Goal: Task Accomplishment & Management: Complete application form

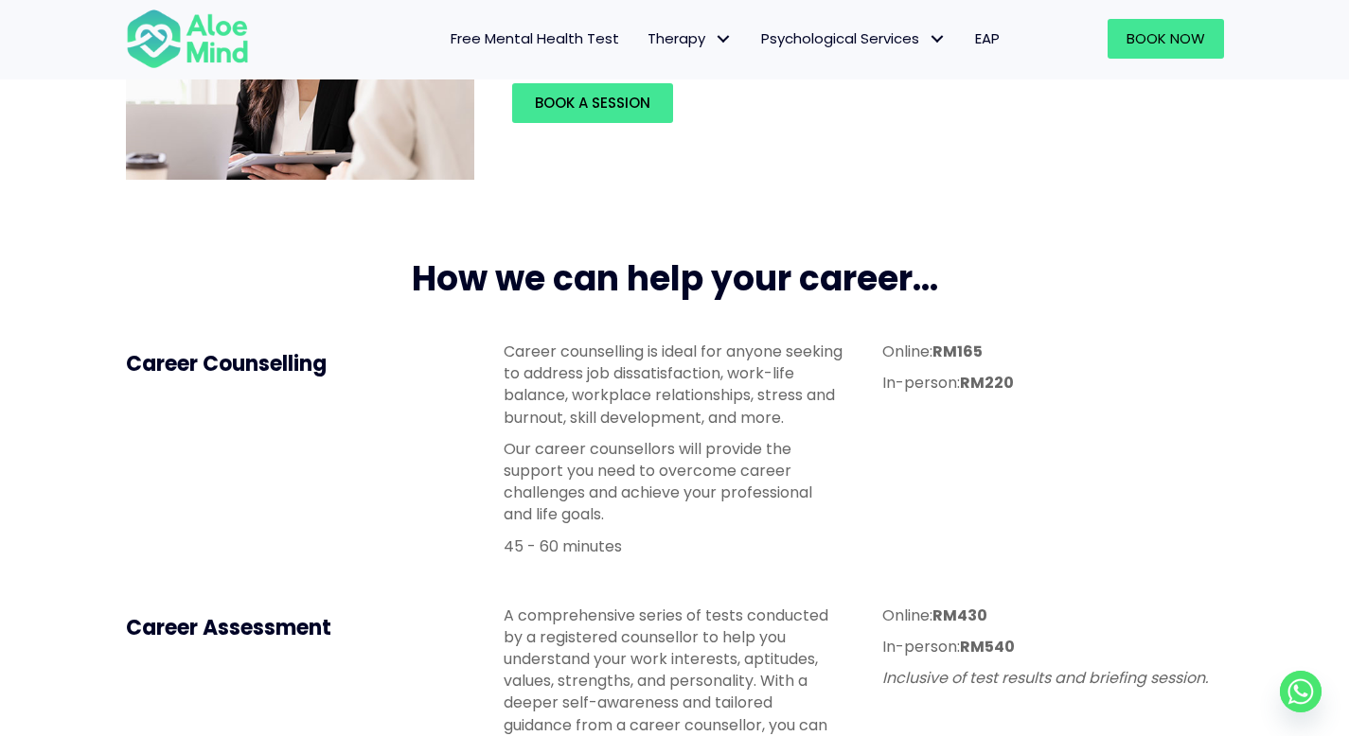
scroll to position [345, 0]
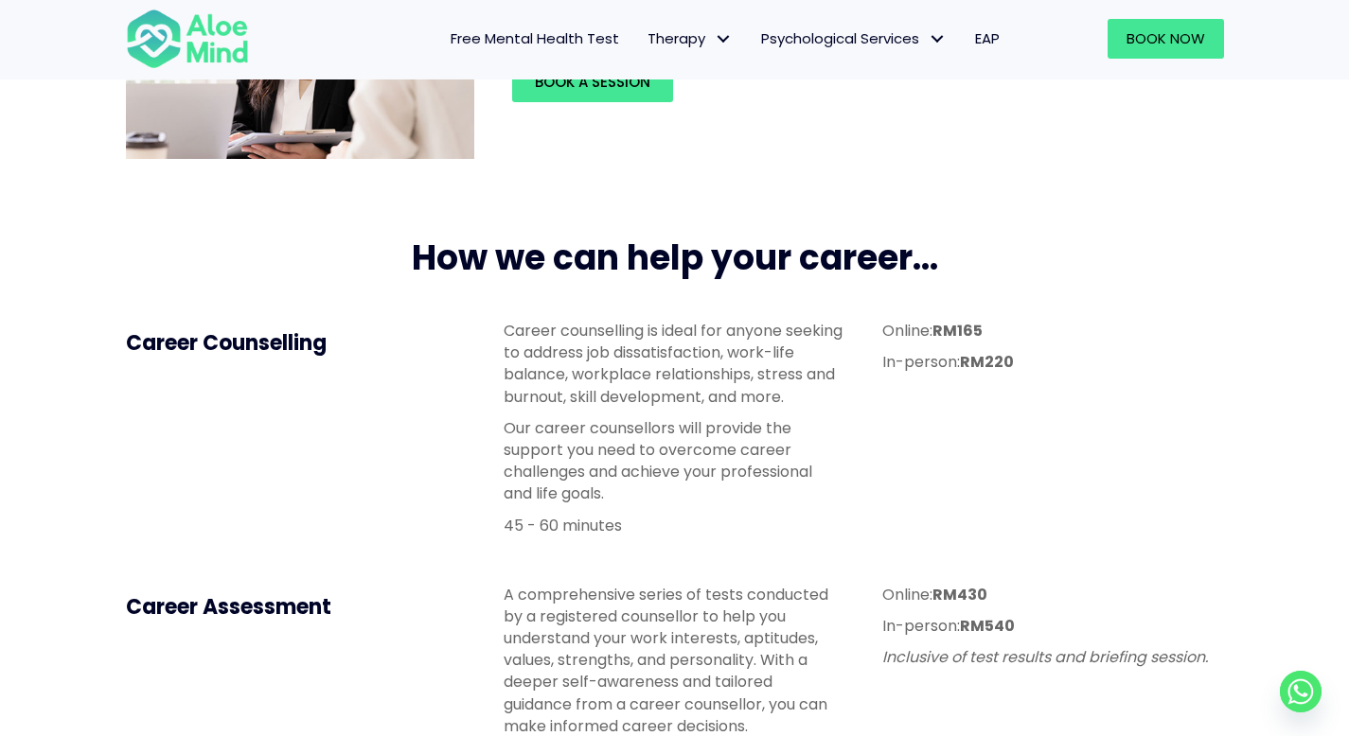
click at [696, 365] on p "Career counselling is ideal for anyone seeking to address job dissatisfaction, …" at bounding box center [674, 364] width 341 height 88
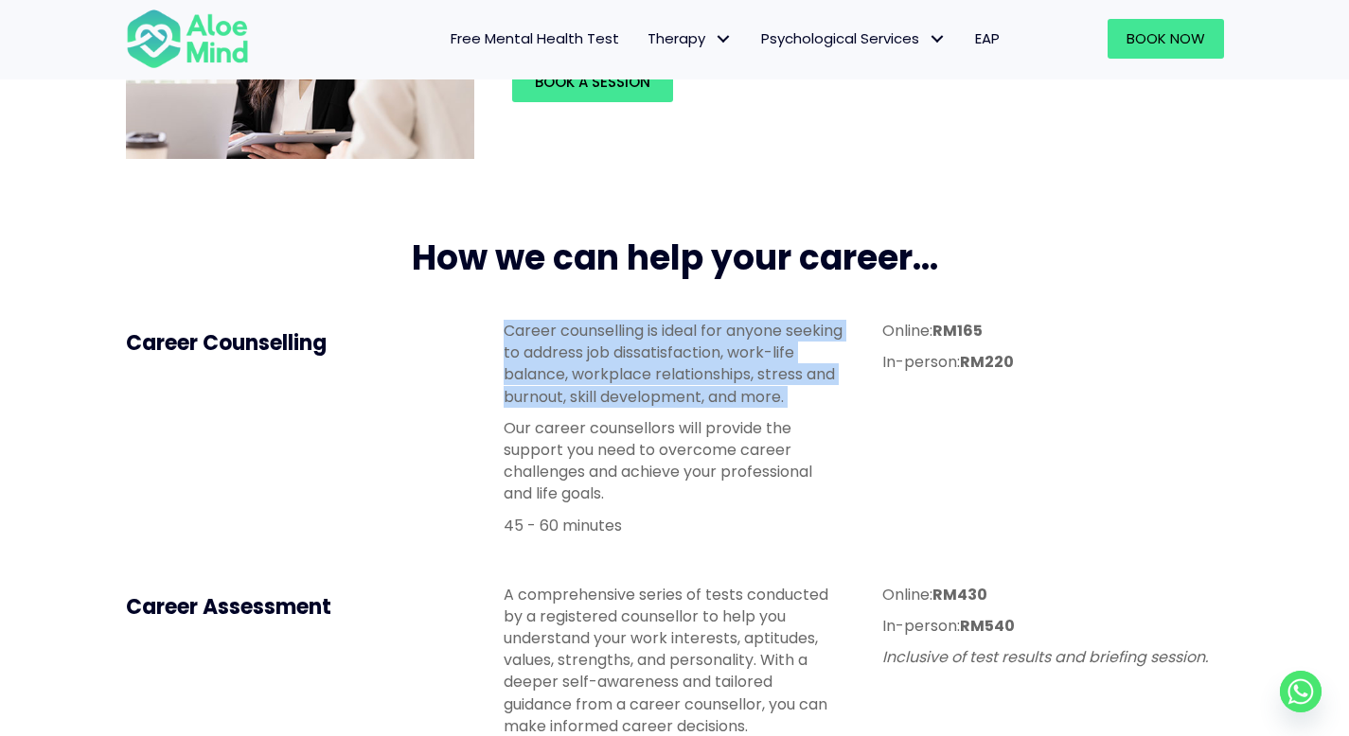
click at [696, 365] on p "Career counselling is ideal for anyone seeking to address job dissatisfaction, …" at bounding box center [674, 364] width 341 height 88
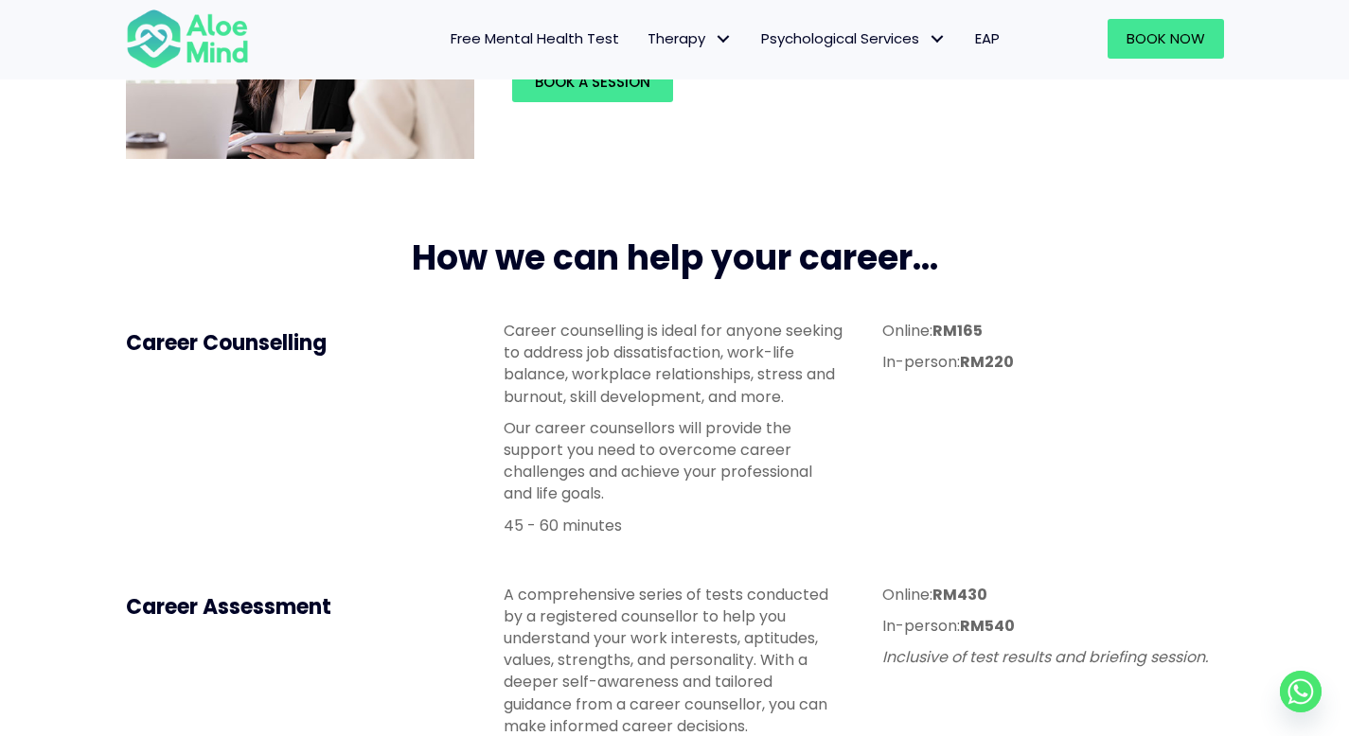
click at [696, 365] on p "Career counselling is ideal for anyone seeking to address job dissatisfaction, …" at bounding box center [674, 364] width 341 height 88
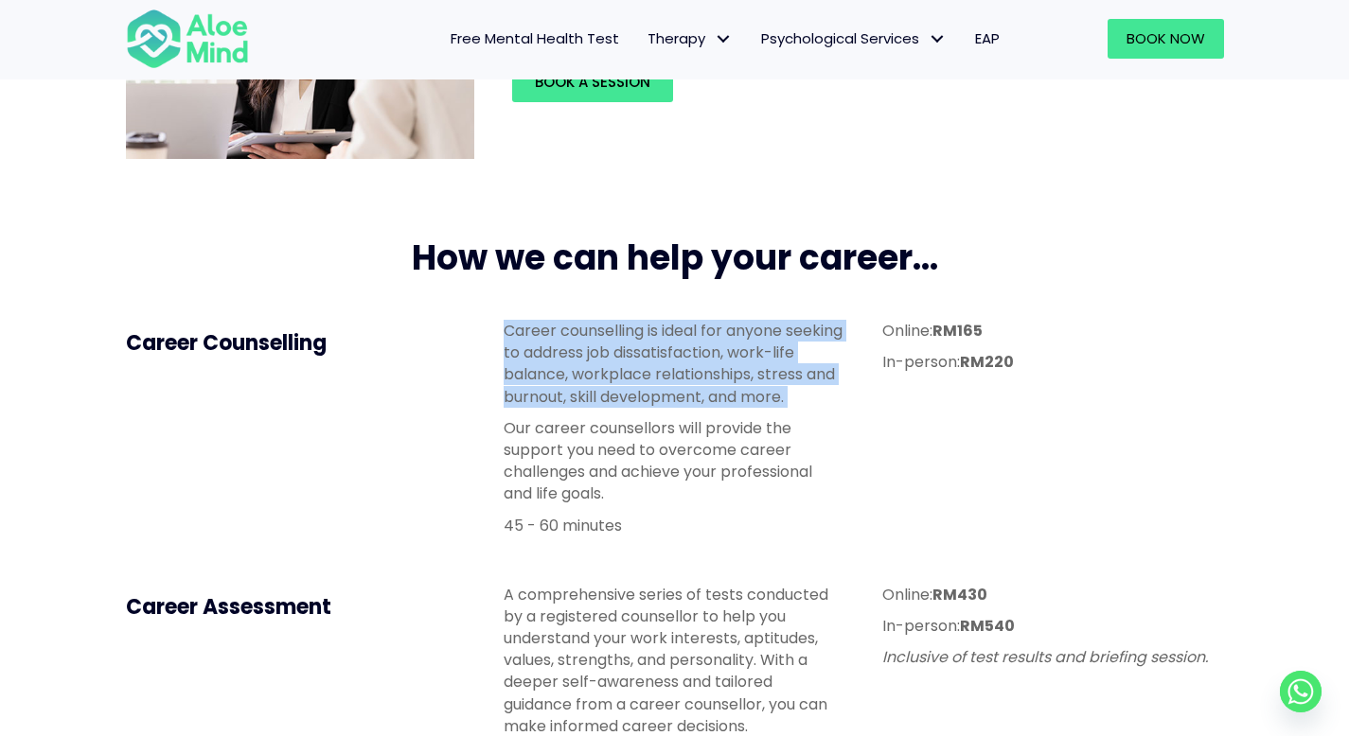
scroll to position [397, 0]
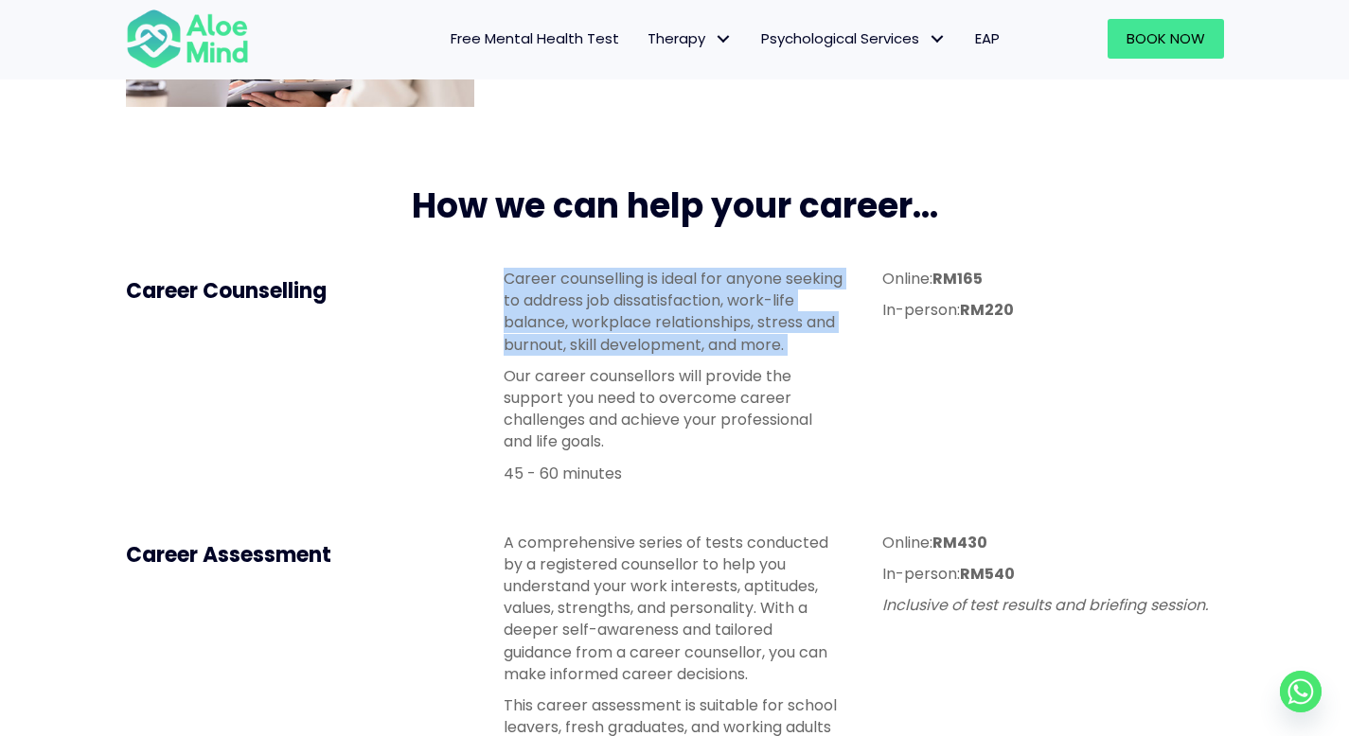
click at [641, 392] on p "Our career counsellors will provide the support you need to overcome career cha…" at bounding box center [674, 409] width 341 height 88
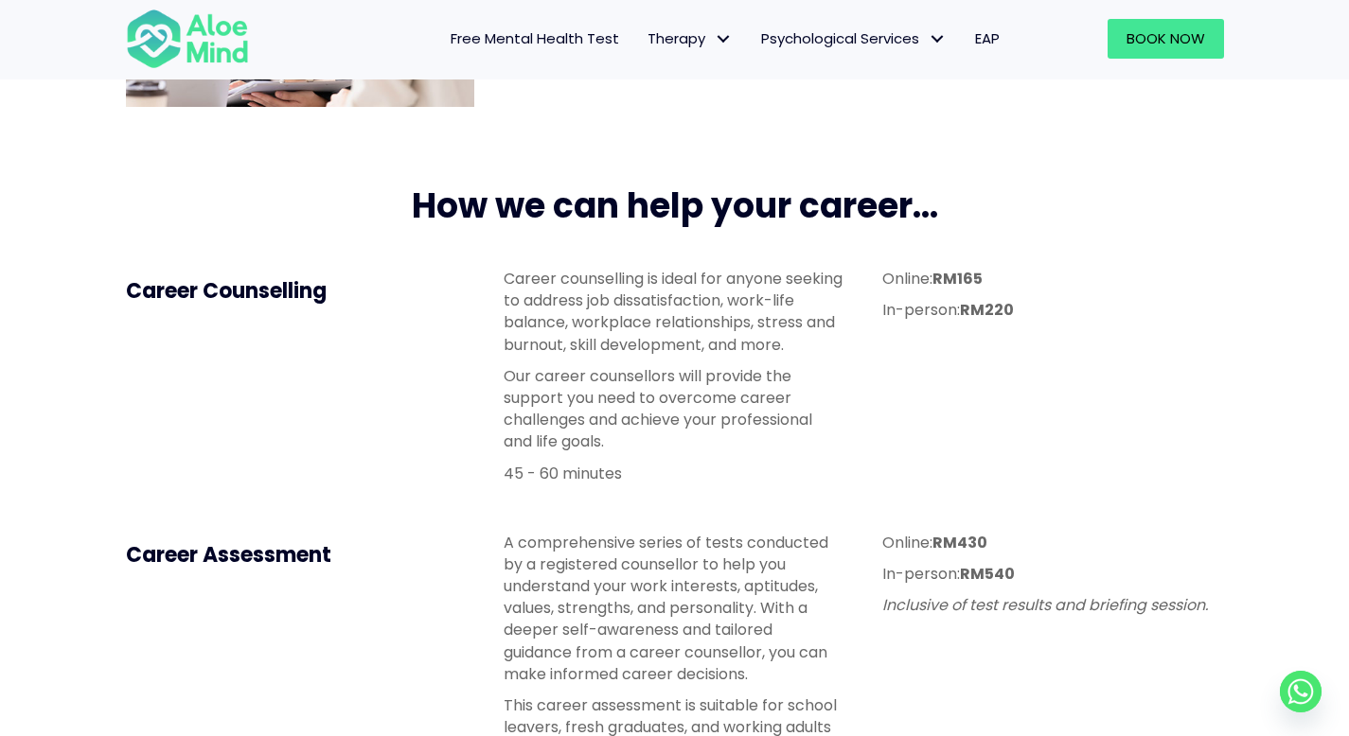
click at [641, 392] on p "Our career counsellors will provide the support you need to overcome career cha…" at bounding box center [674, 409] width 341 height 88
click at [609, 307] on p "Career counselling is ideal for anyone seeking to address job dissatisfaction, …" at bounding box center [674, 312] width 341 height 88
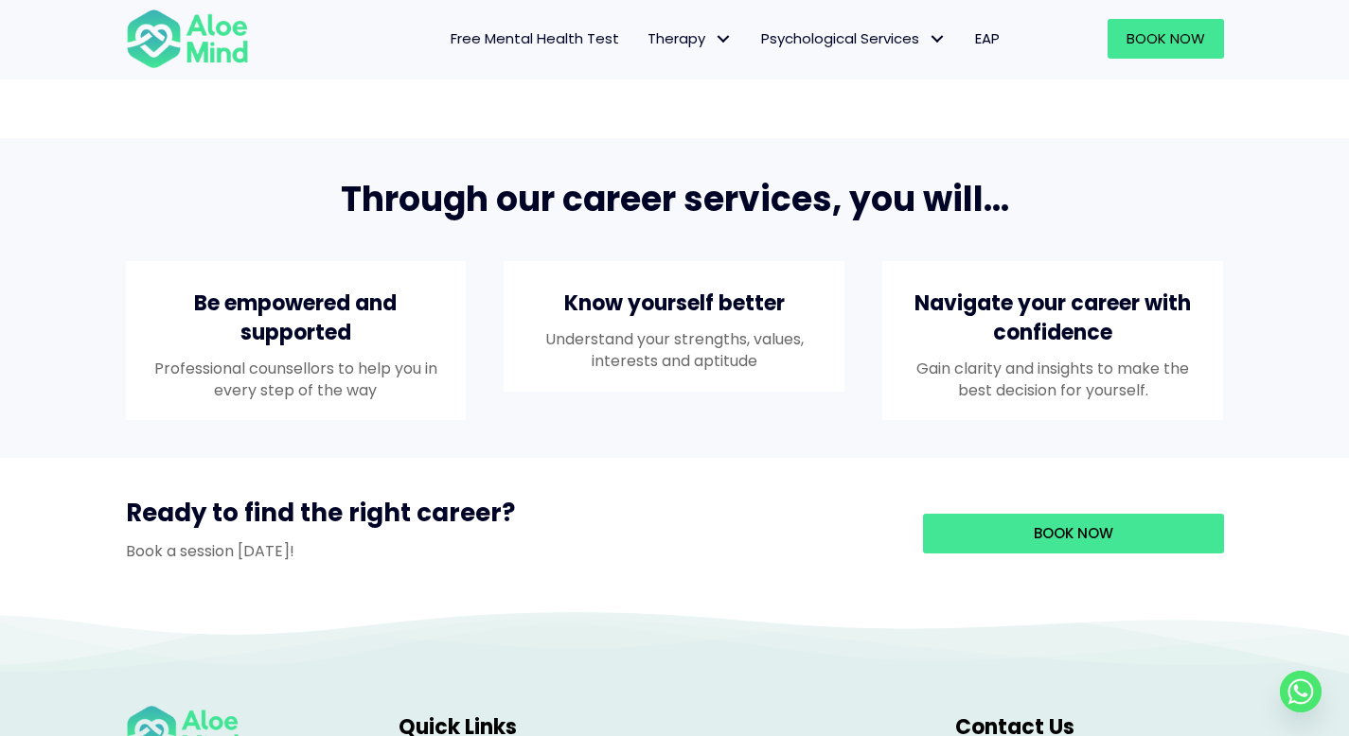
scroll to position [1774, 0]
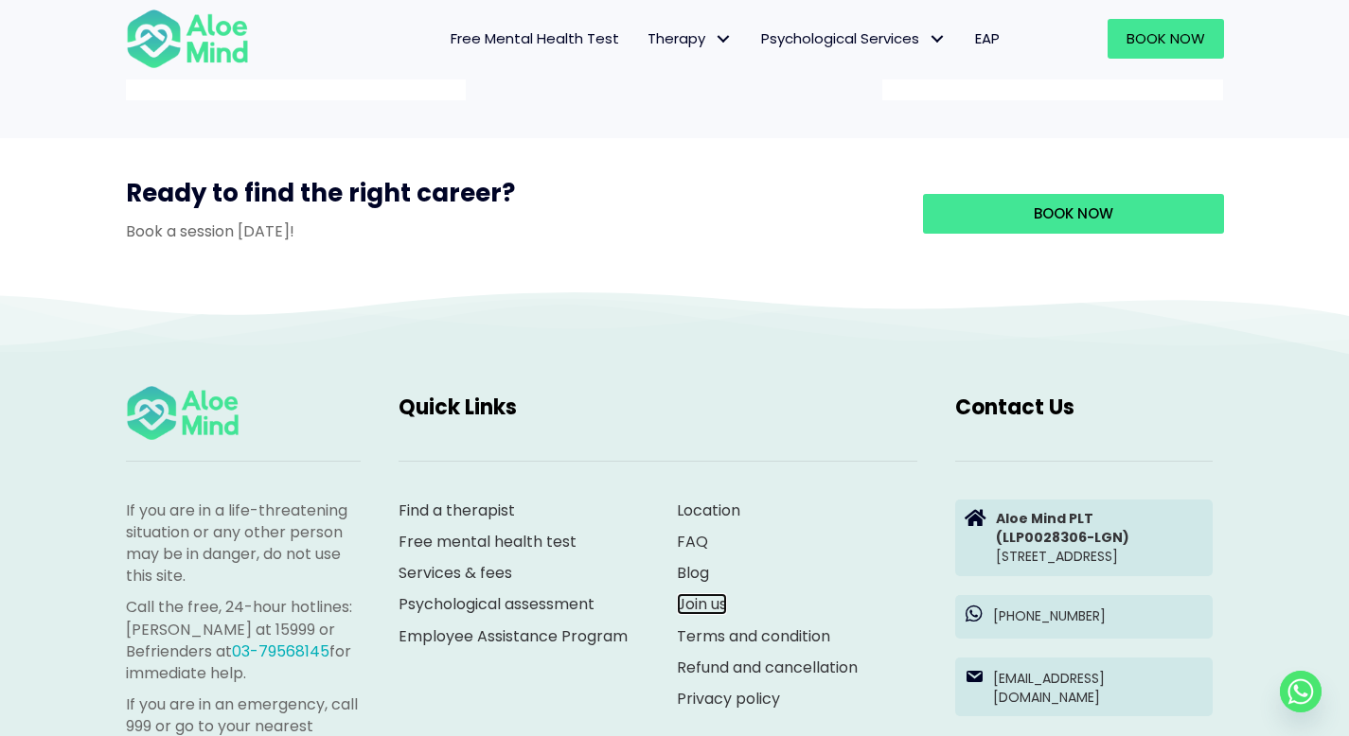
click at [714, 615] on link "Join us" at bounding box center [702, 604] width 50 height 22
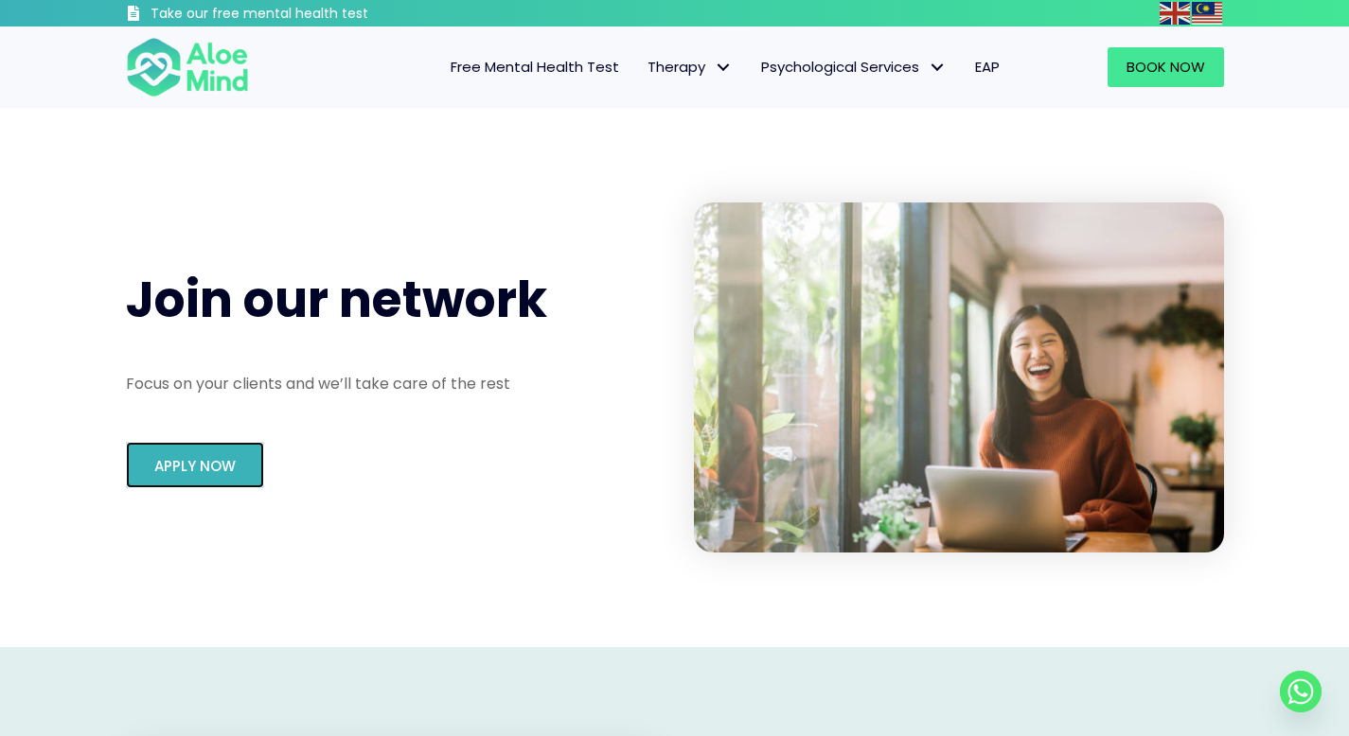
click at [202, 468] on span "Apply Now" at bounding box center [194, 466] width 81 height 20
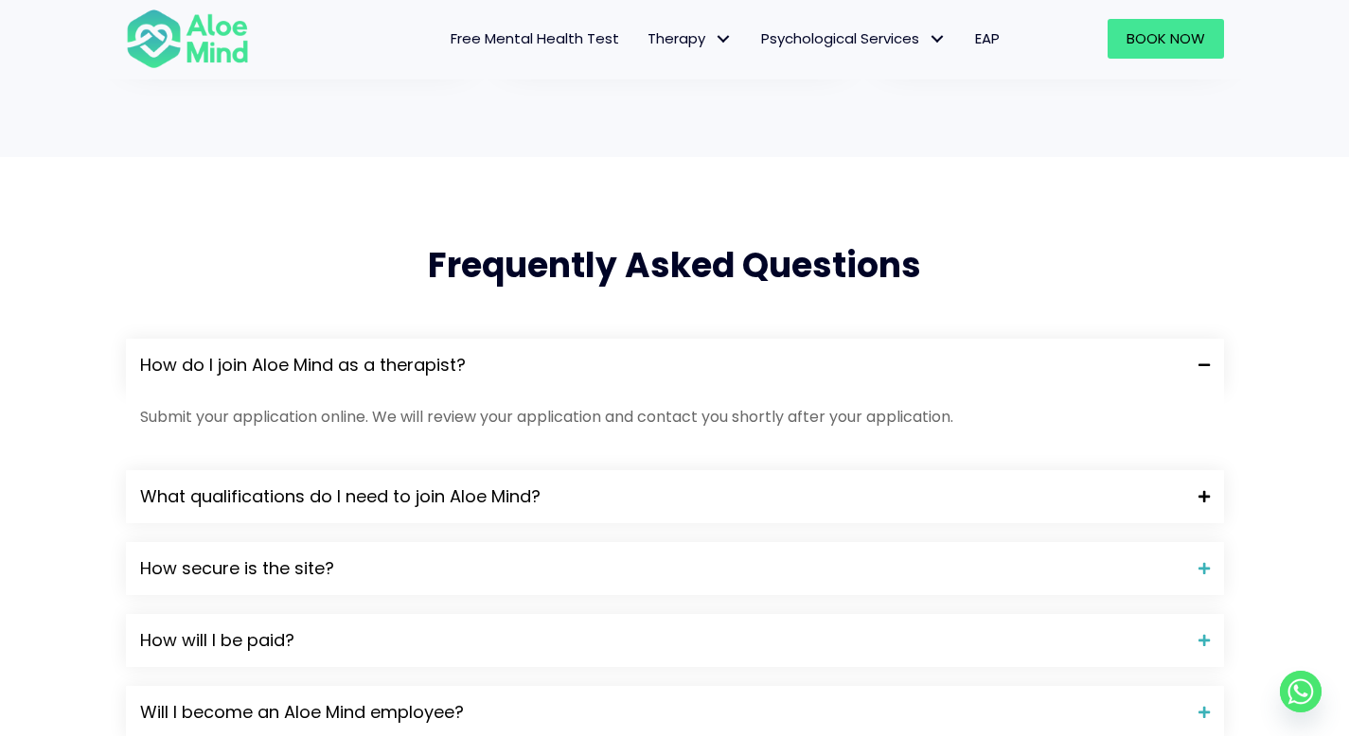
scroll to position [1518, 0]
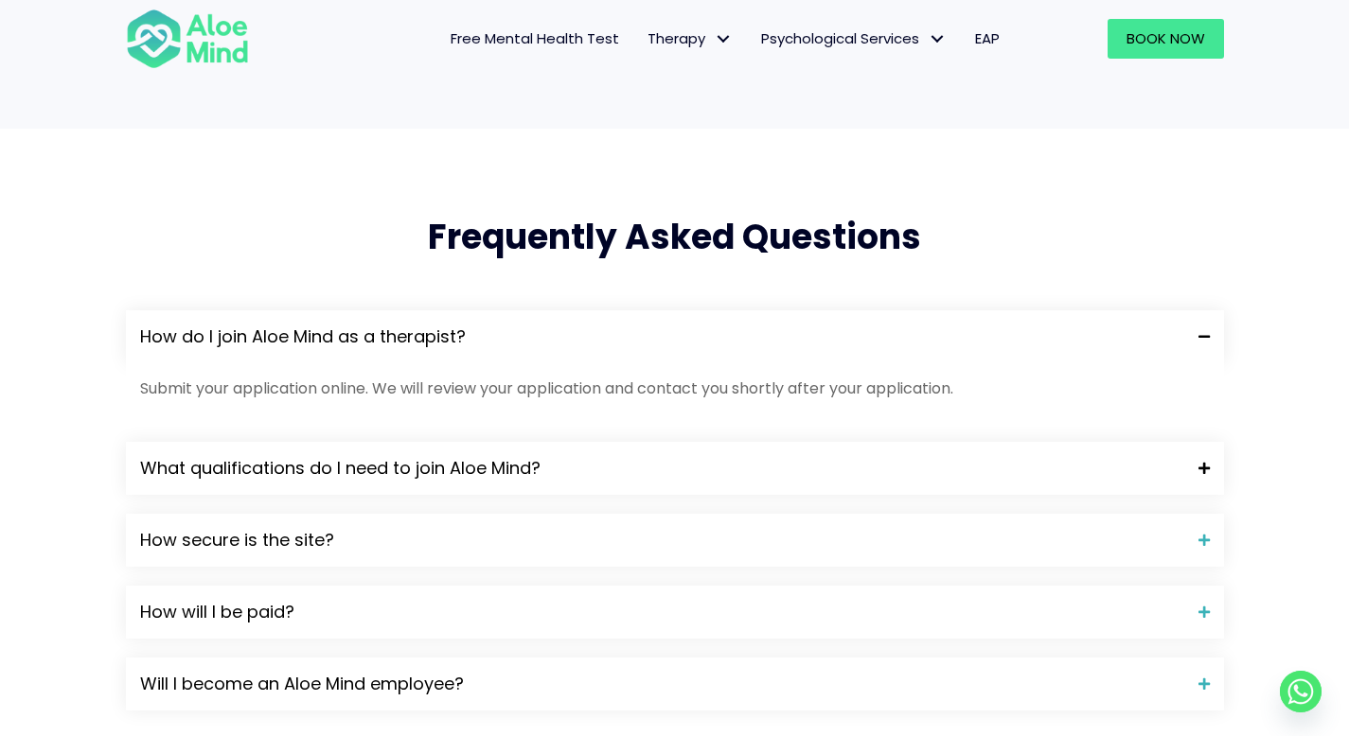
click at [488, 465] on span "What qualifications do I need to join Aloe Mind?" at bounding box center [662, 468] width 1044 height 25
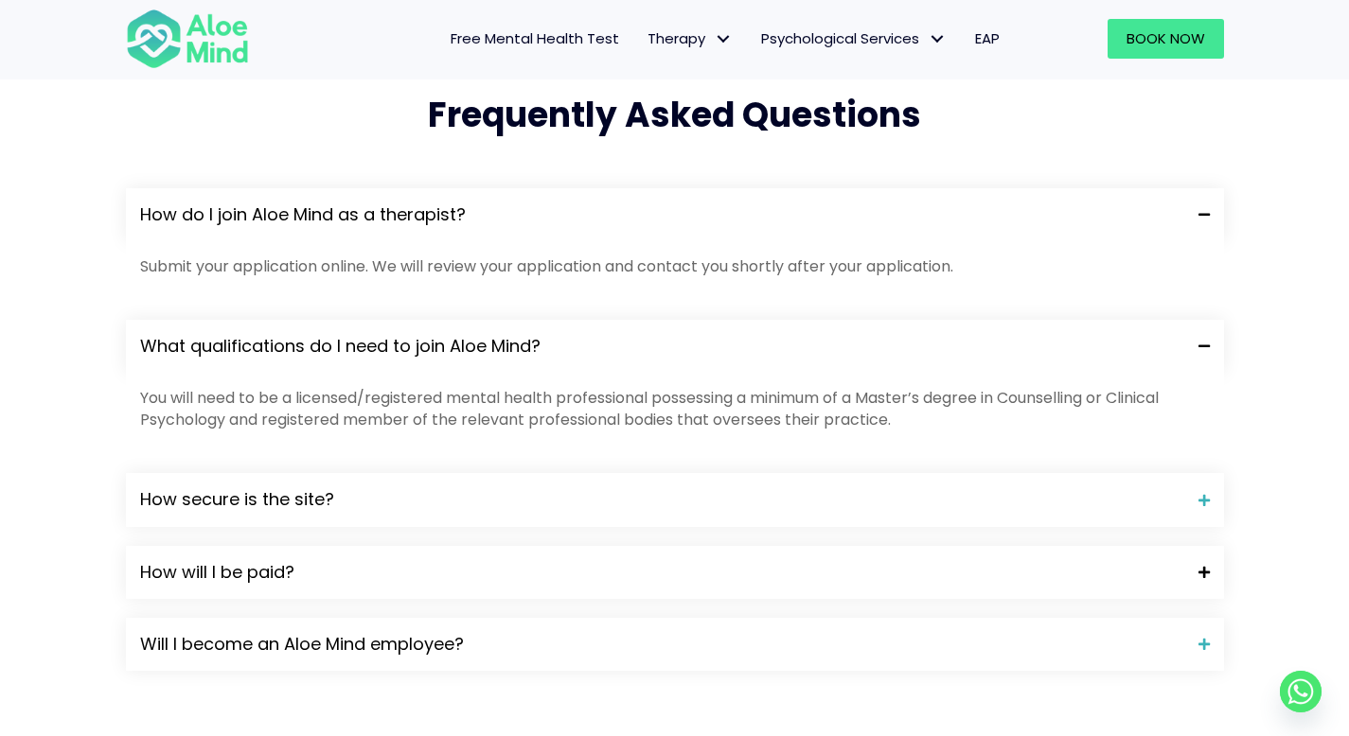
scroll to position [1652, 0]
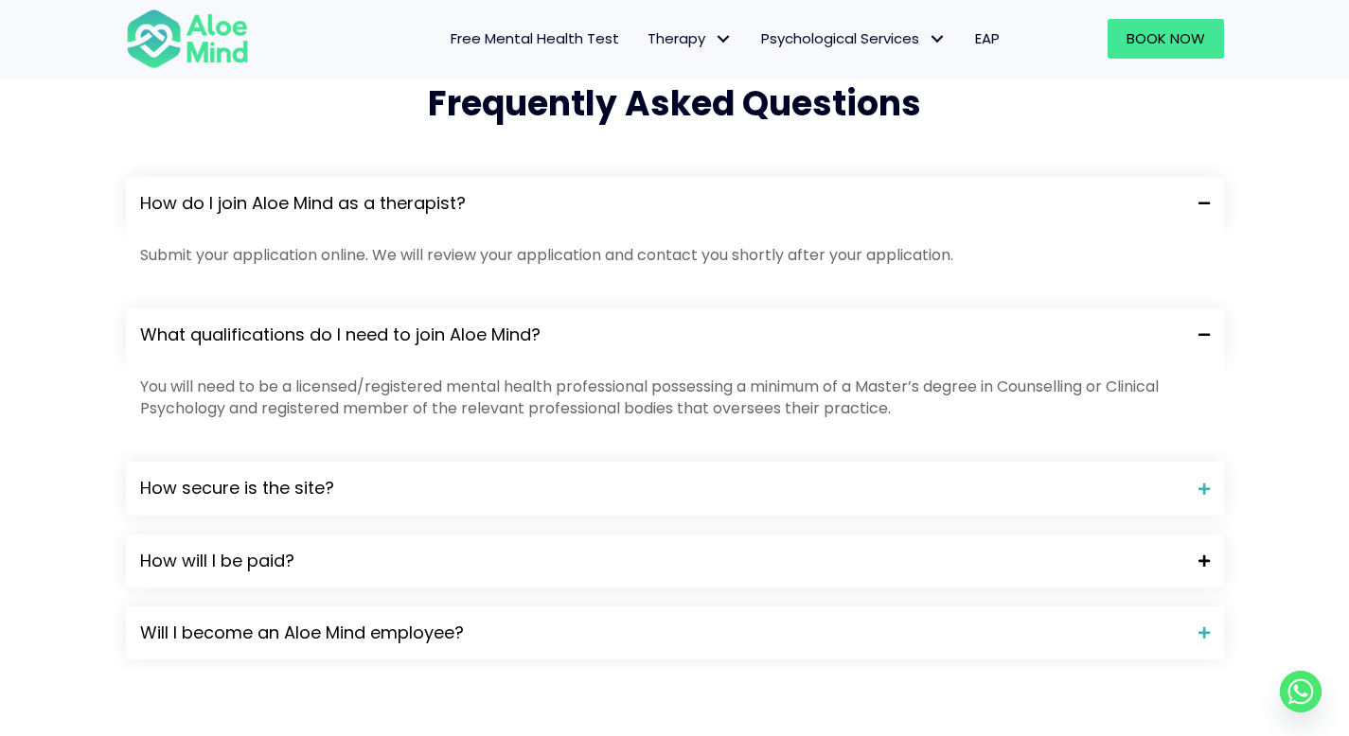
click at [227, 549] on span "How will I be paid?" at bounding box center [662, 561] width 1044 height 25
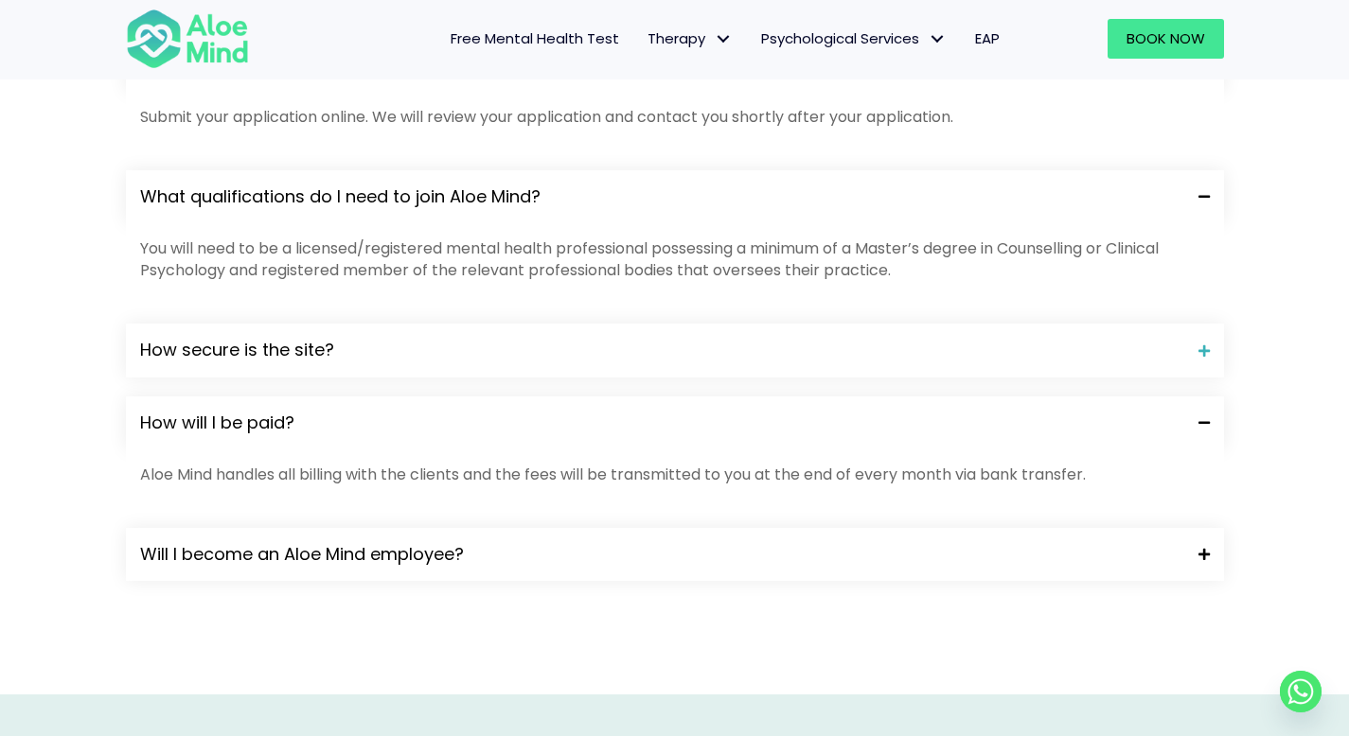
scroll to position [1817, 0]
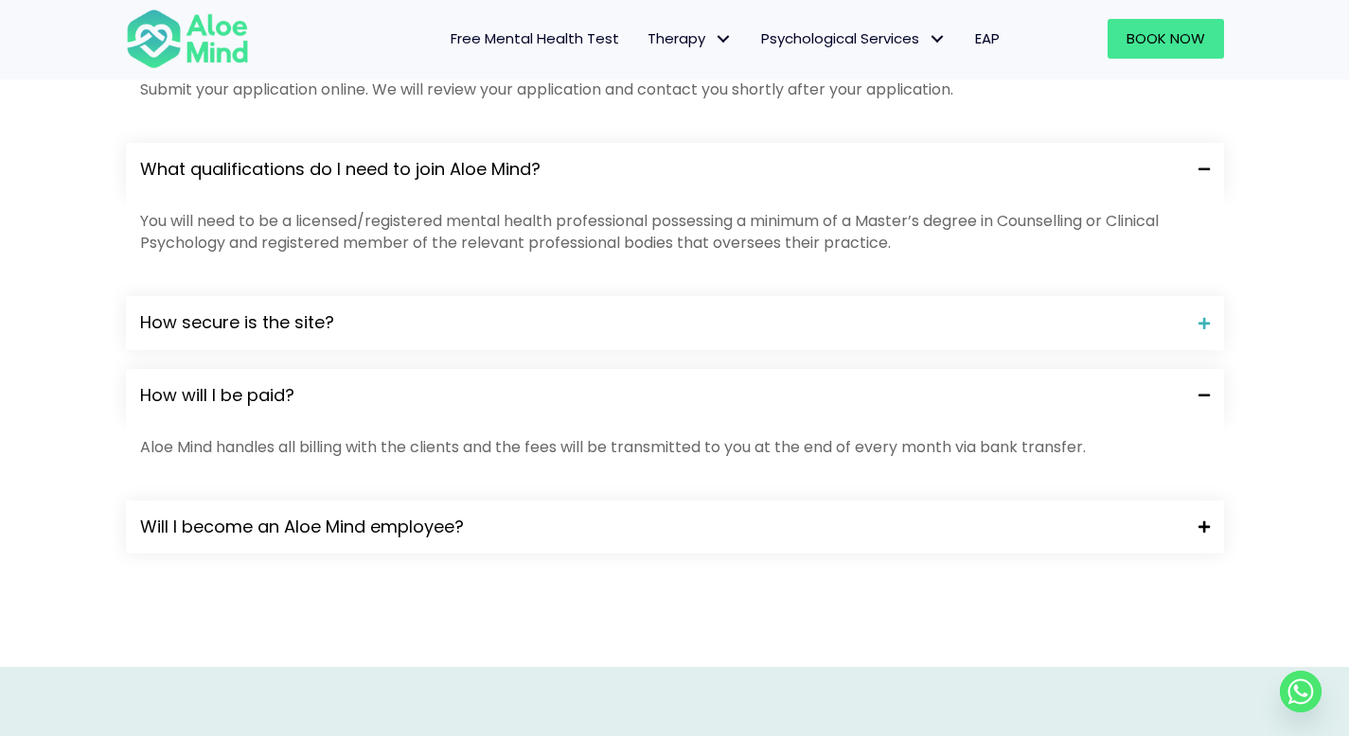
click at [443, 529] on span "Will I become an Aloe Mind employee?" at bounding box center [662, 527] width 1044 height 25
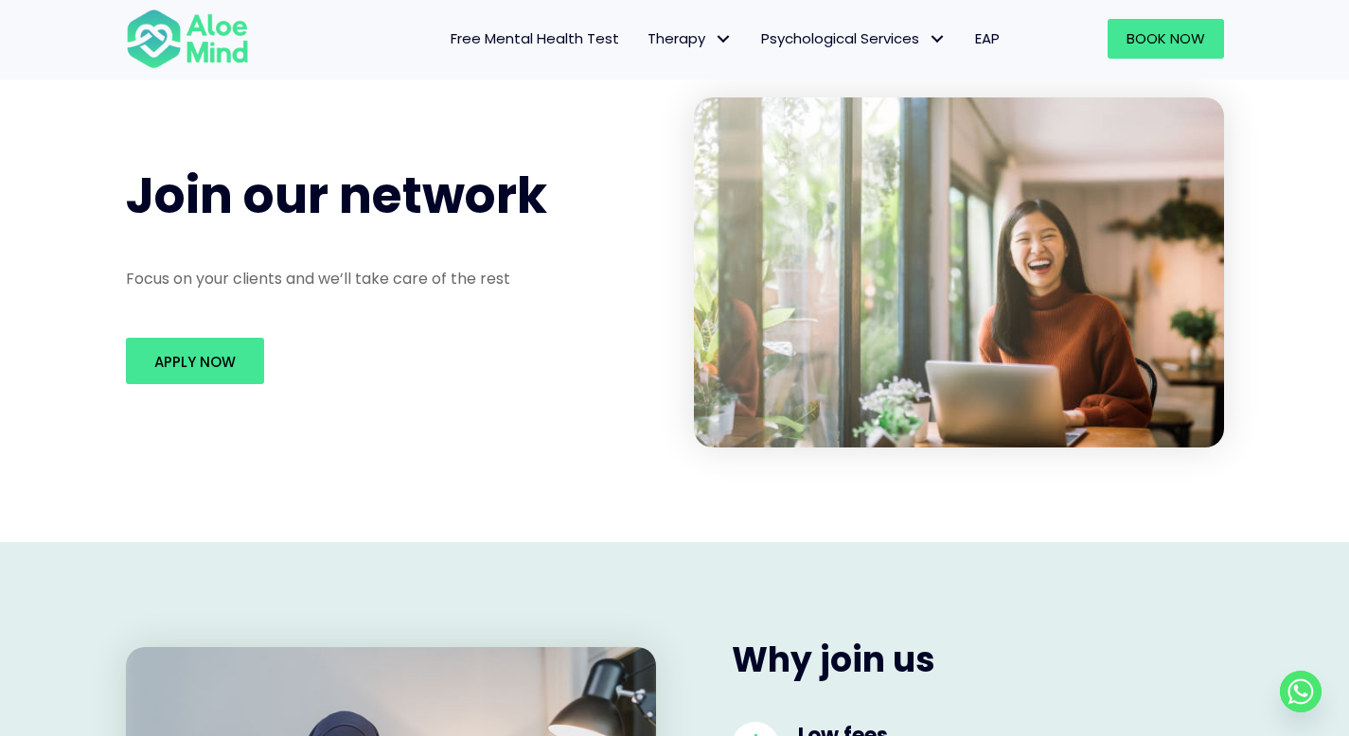
scroll to position [0, 0]
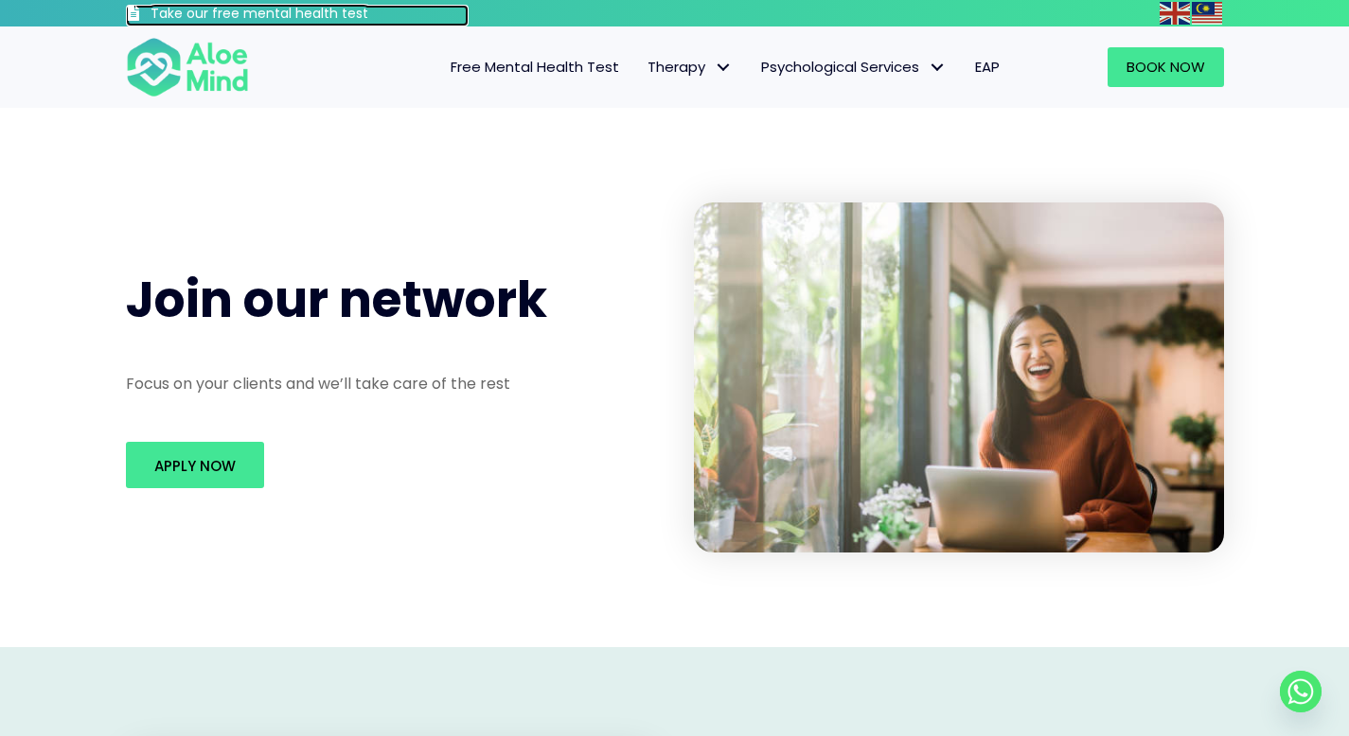
click at [312, 13] on h3 "Take our free mental health test" at bounding box center [309, 14] width 319 height 19
